Goal: Navigation & Orientation: Find specific page/section

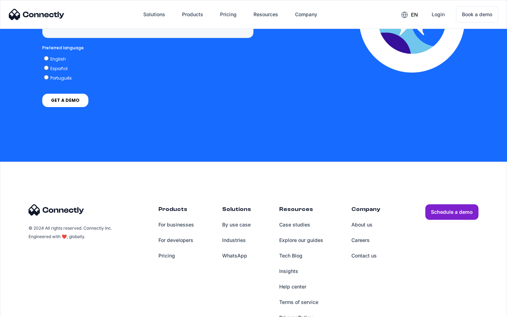
scroll to position [1794, 0]
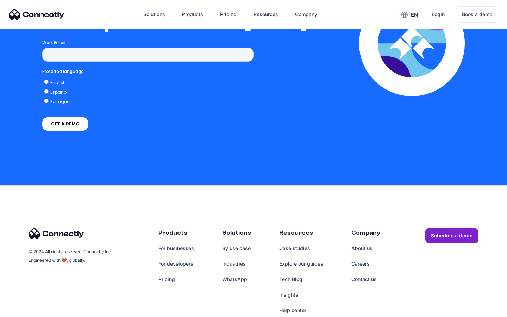
scroll to position [1547, 0]
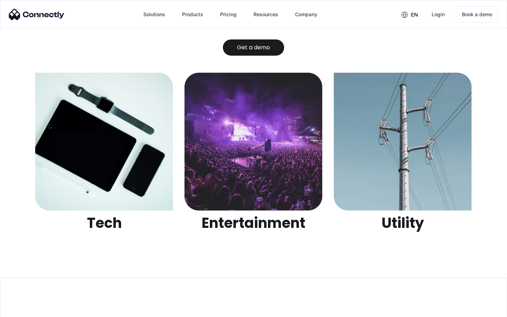
scroll to position [2223, 0]
